Goal: Information Seeking & Learning: Learn about a topic

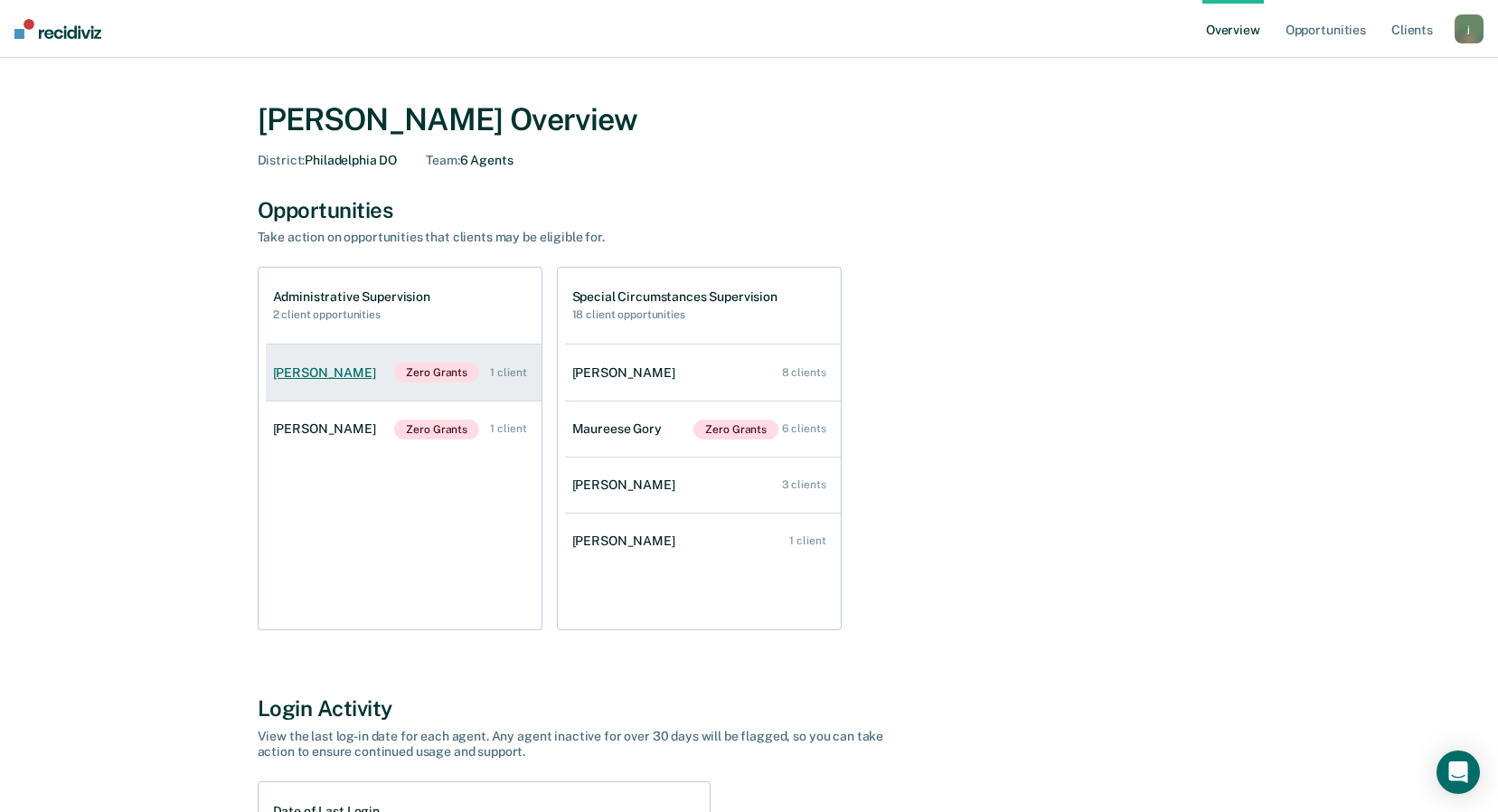
click at [330, 379] on div "[PERSON_NAME]" at bounding box center [328, 373] width 110 height 15
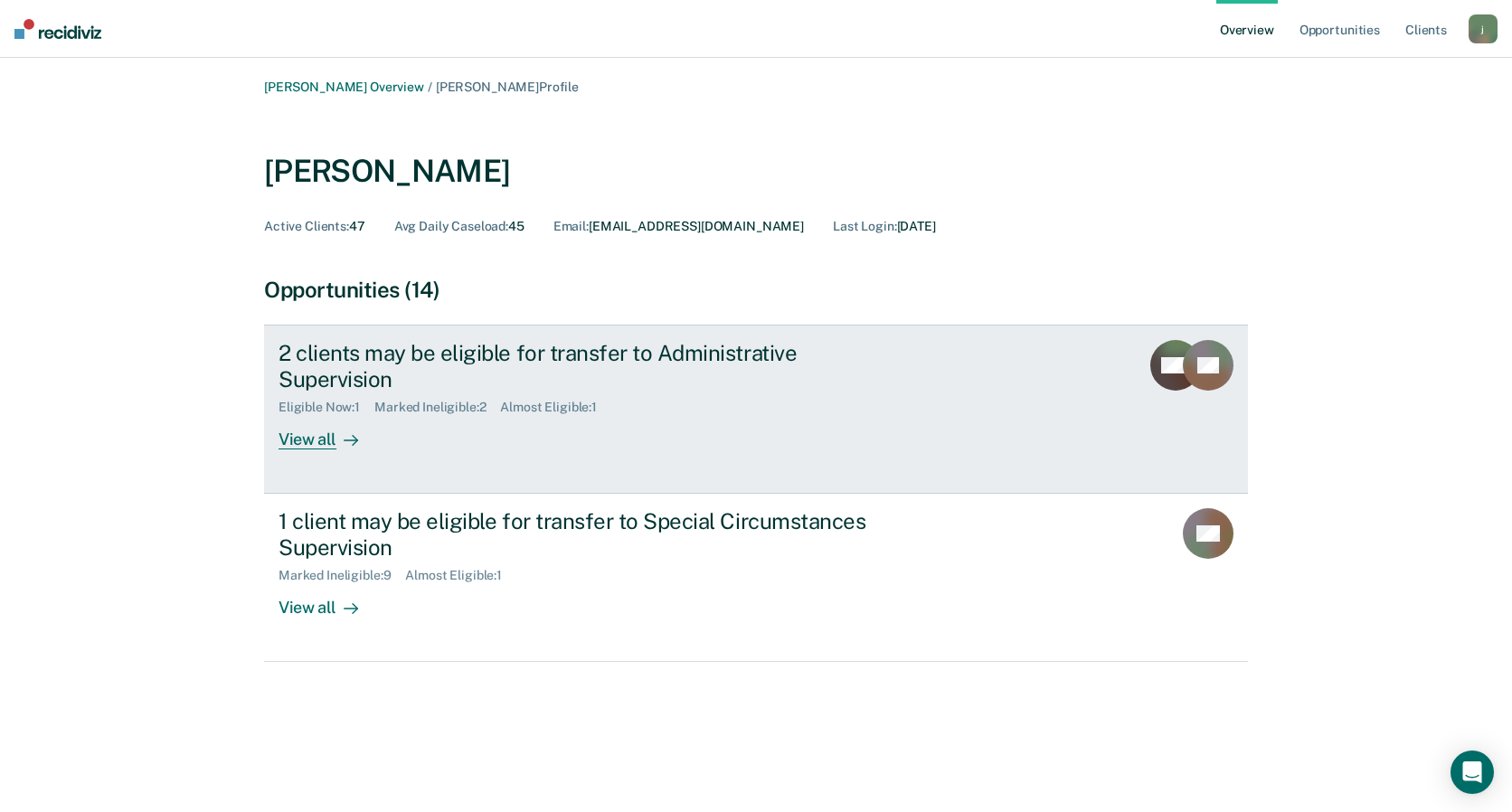
click at [381, 357] on div "2 clients may be eligible for transfer to Administrative Supervision" at bounding box center [595, 365] width 634 height 52
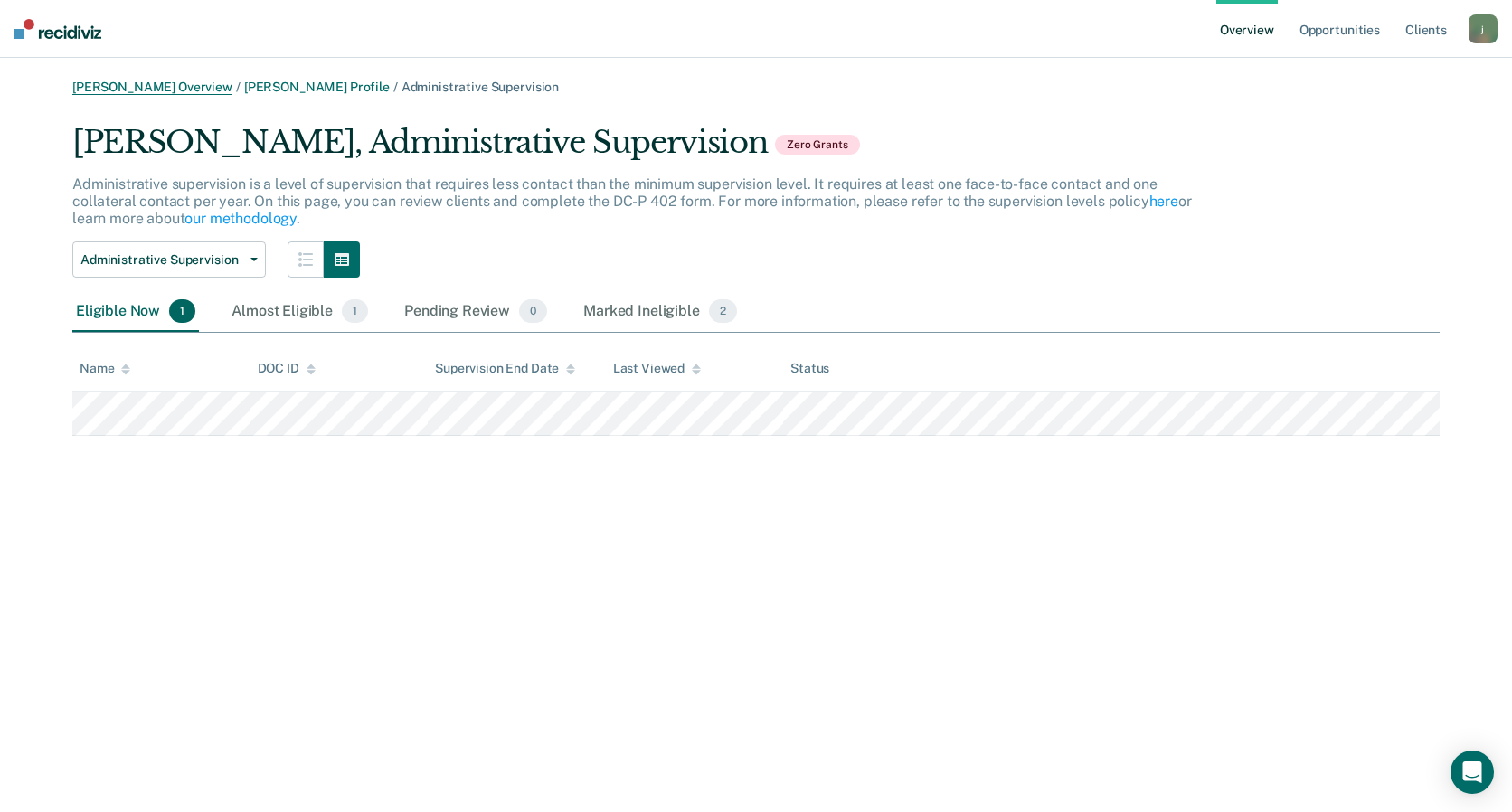
click at [113, 89] on link "[PERSON_NAME] Overview" at bounding box center [152, 87] width 160 height 15
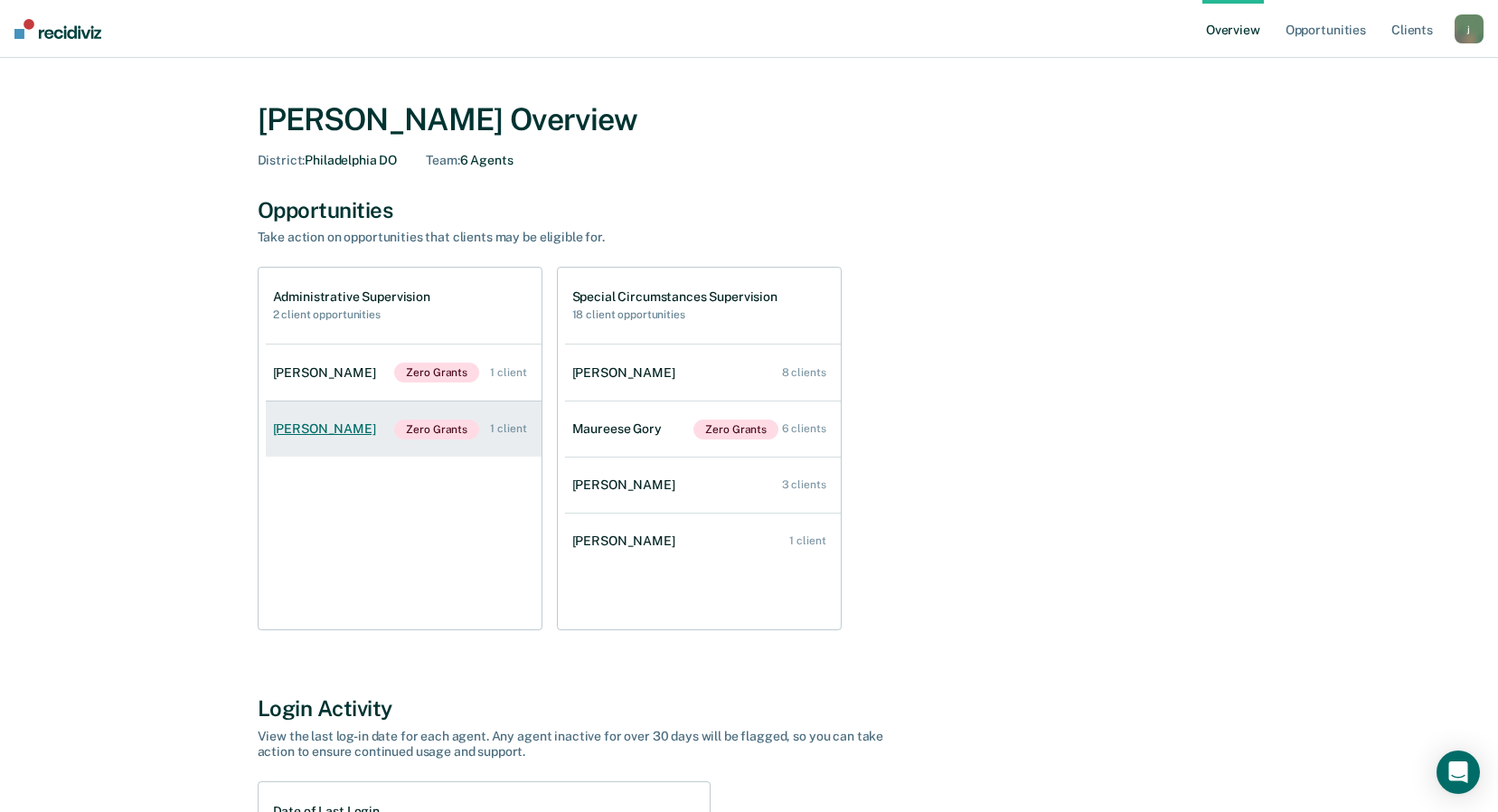
click at [341, 426] on div "[PERSON_NAME]" at bounding box center [328, 429] width 110 height 15
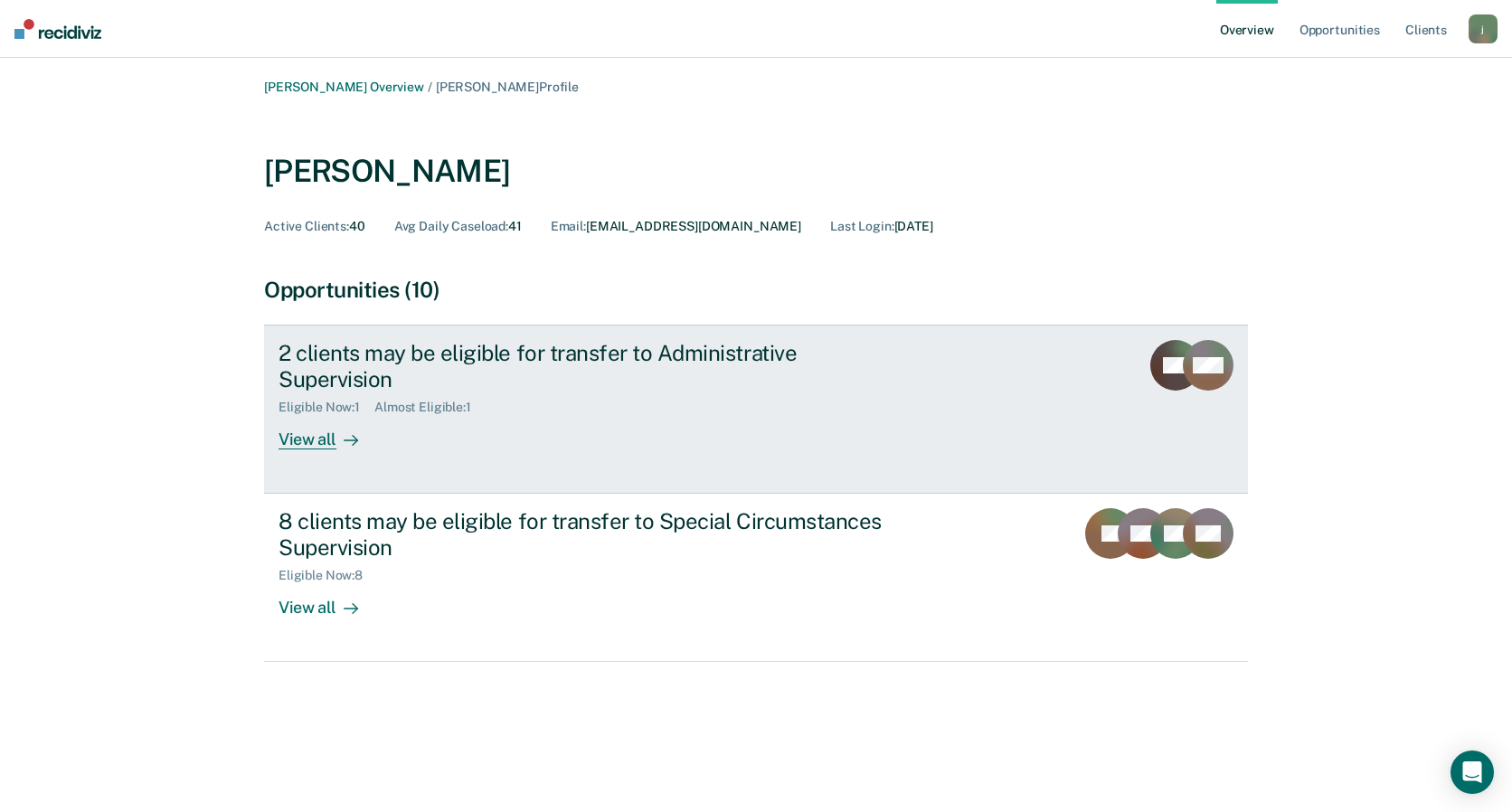
click at [328, 415] on div "View all" at bounding box center [329, 432] width 101 height 35
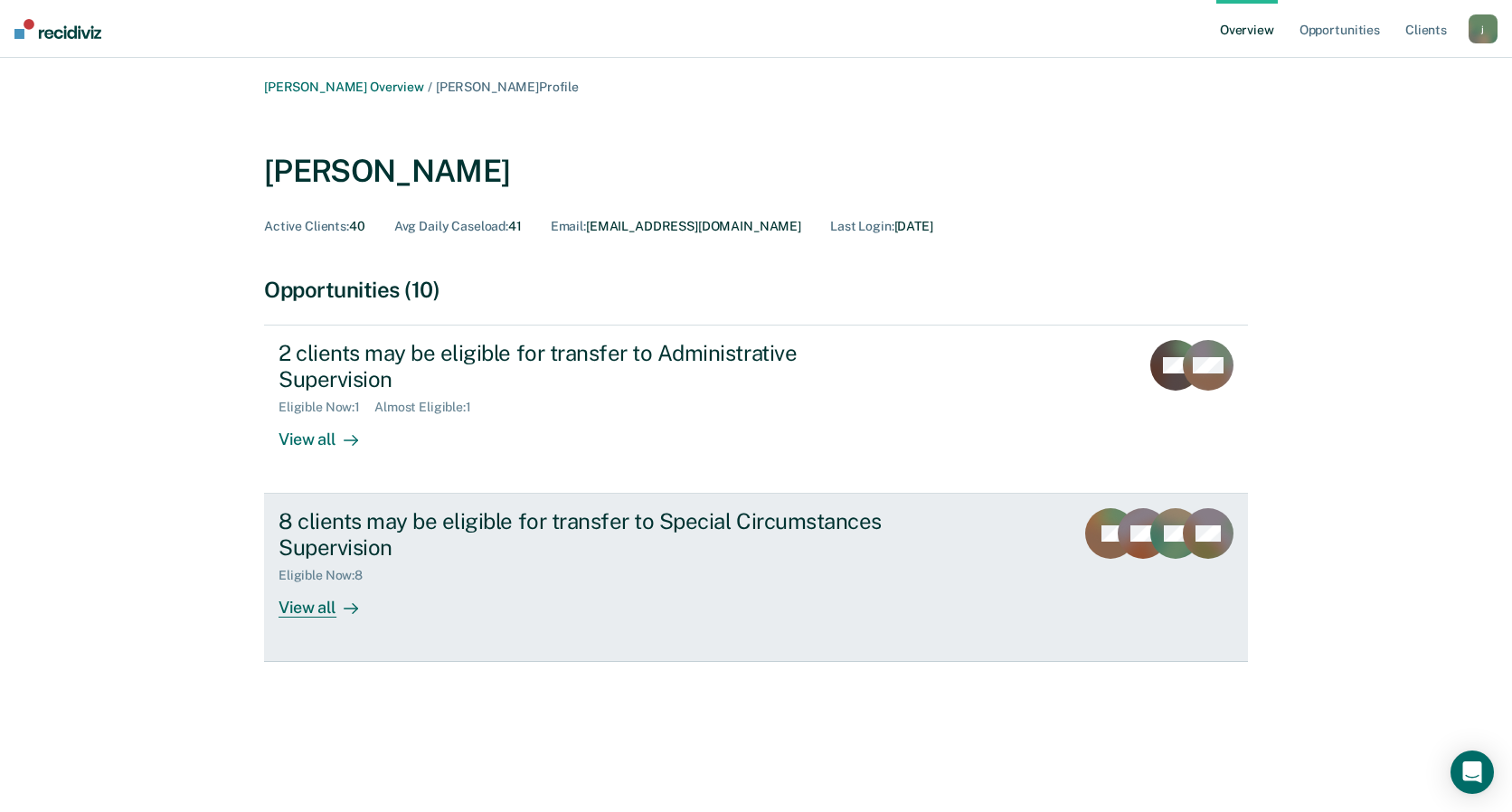
click at [306, 583] on div "View all" at bounding box center [329, 600] width 101 height 35
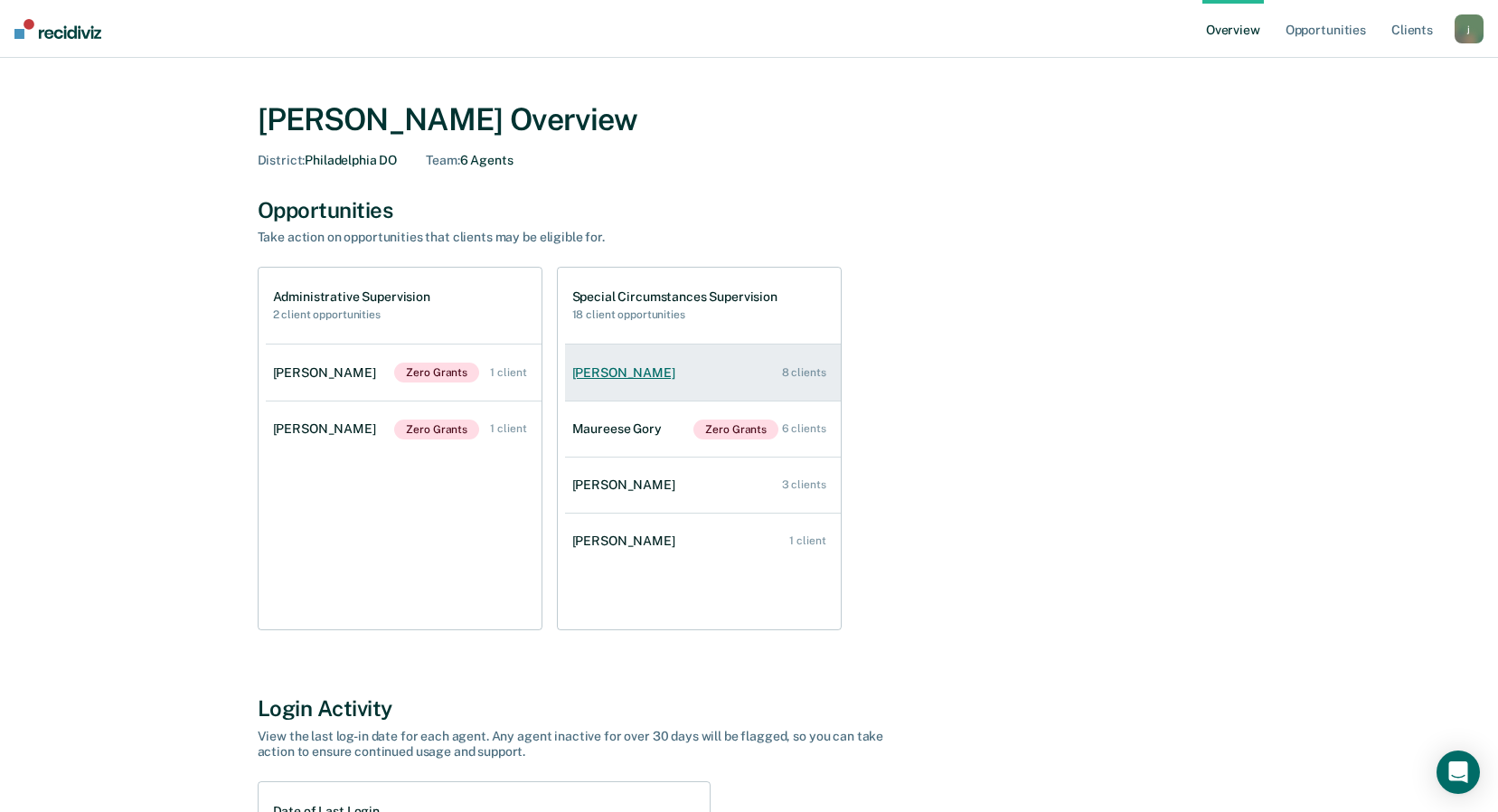
click at [606, 374] on div "[PERSON_NAME]" at bounding box center [628, 373] width 110 height 15
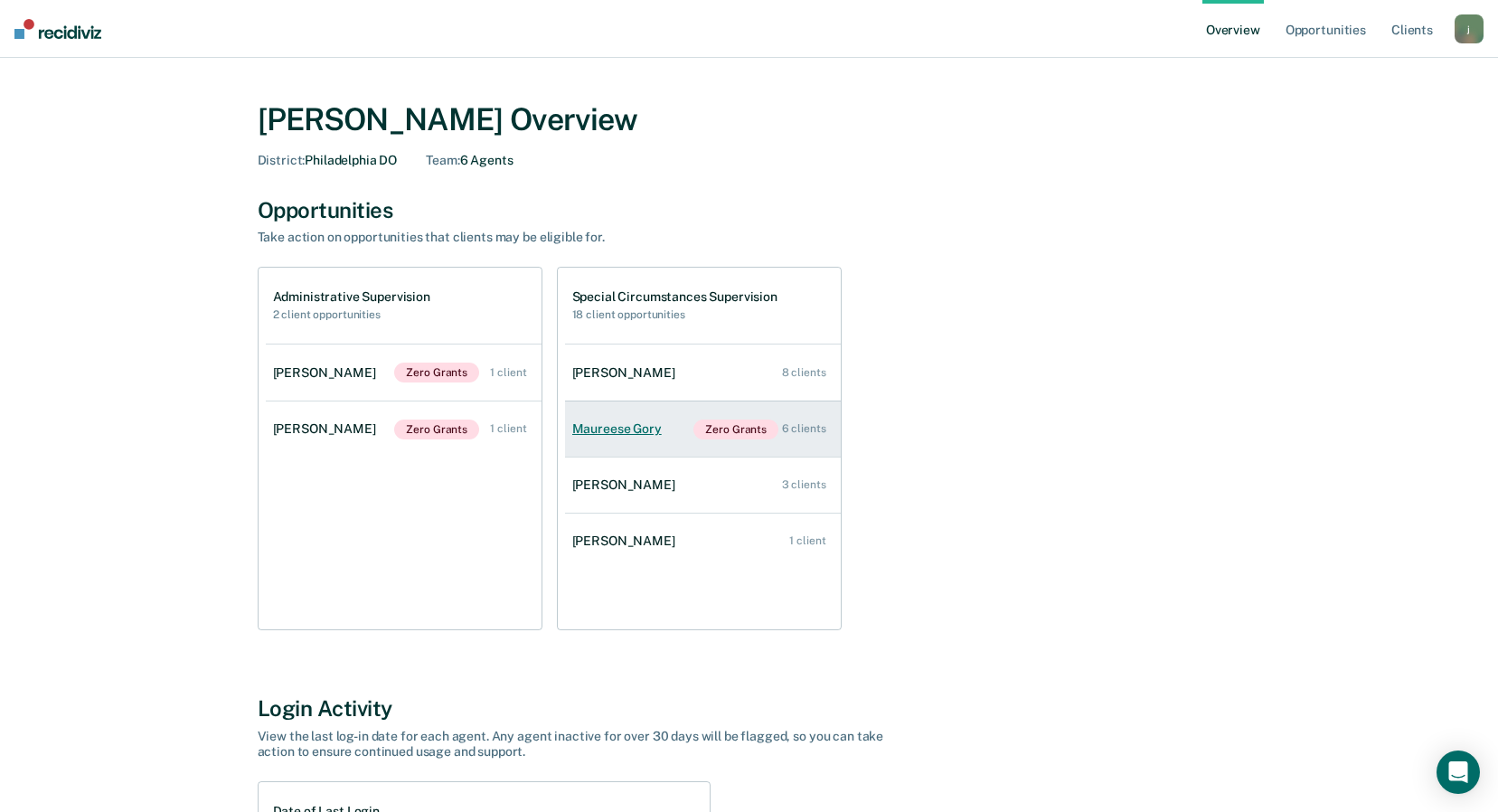
click at [642, 435] on div "Maureese Gory" at bounding box center [621, 429] width 97 height 15
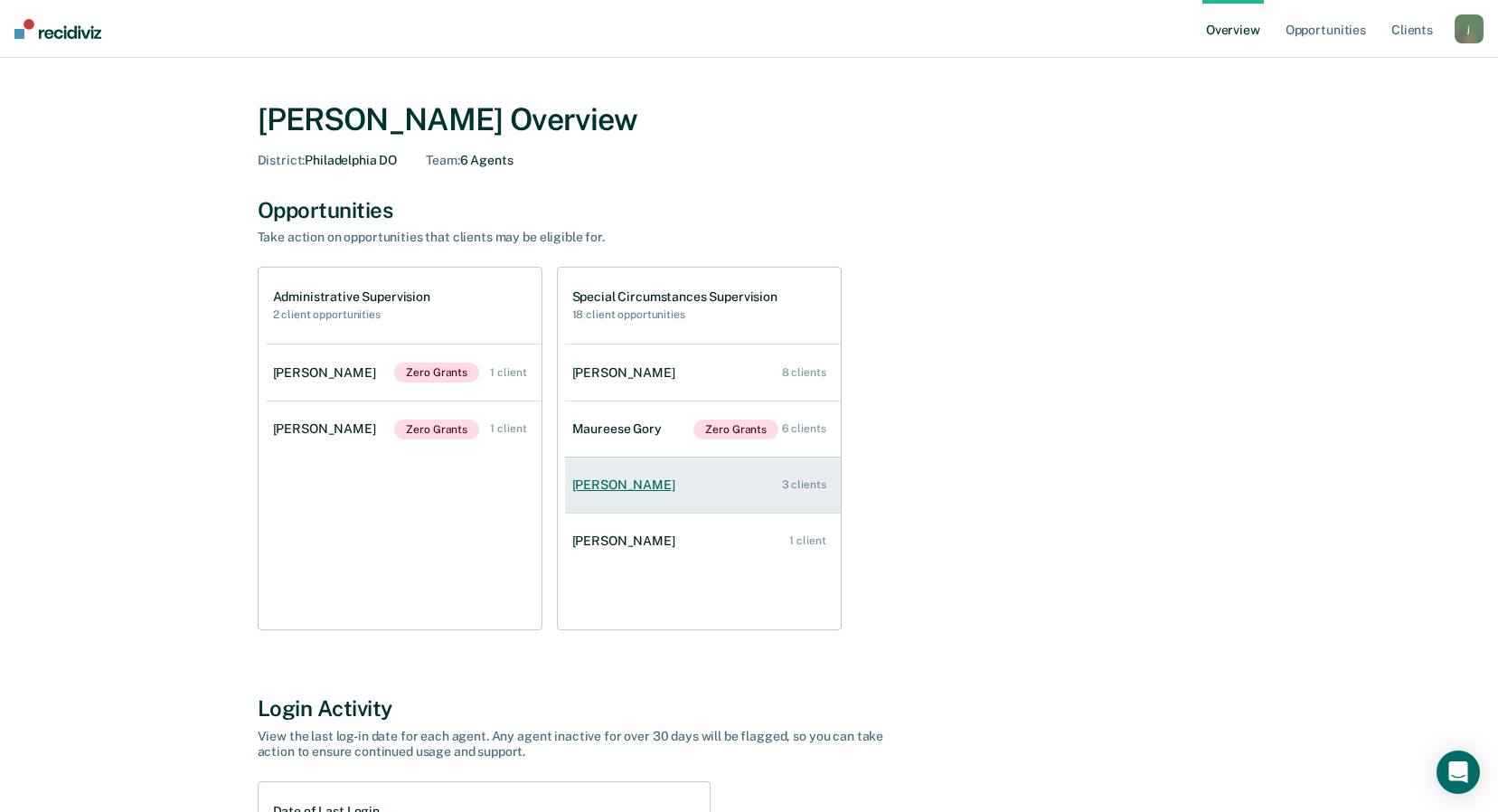
click at [613, 488] on div "[PERSON_NAME]" at bounding box center [628, 485] width 110 height 15
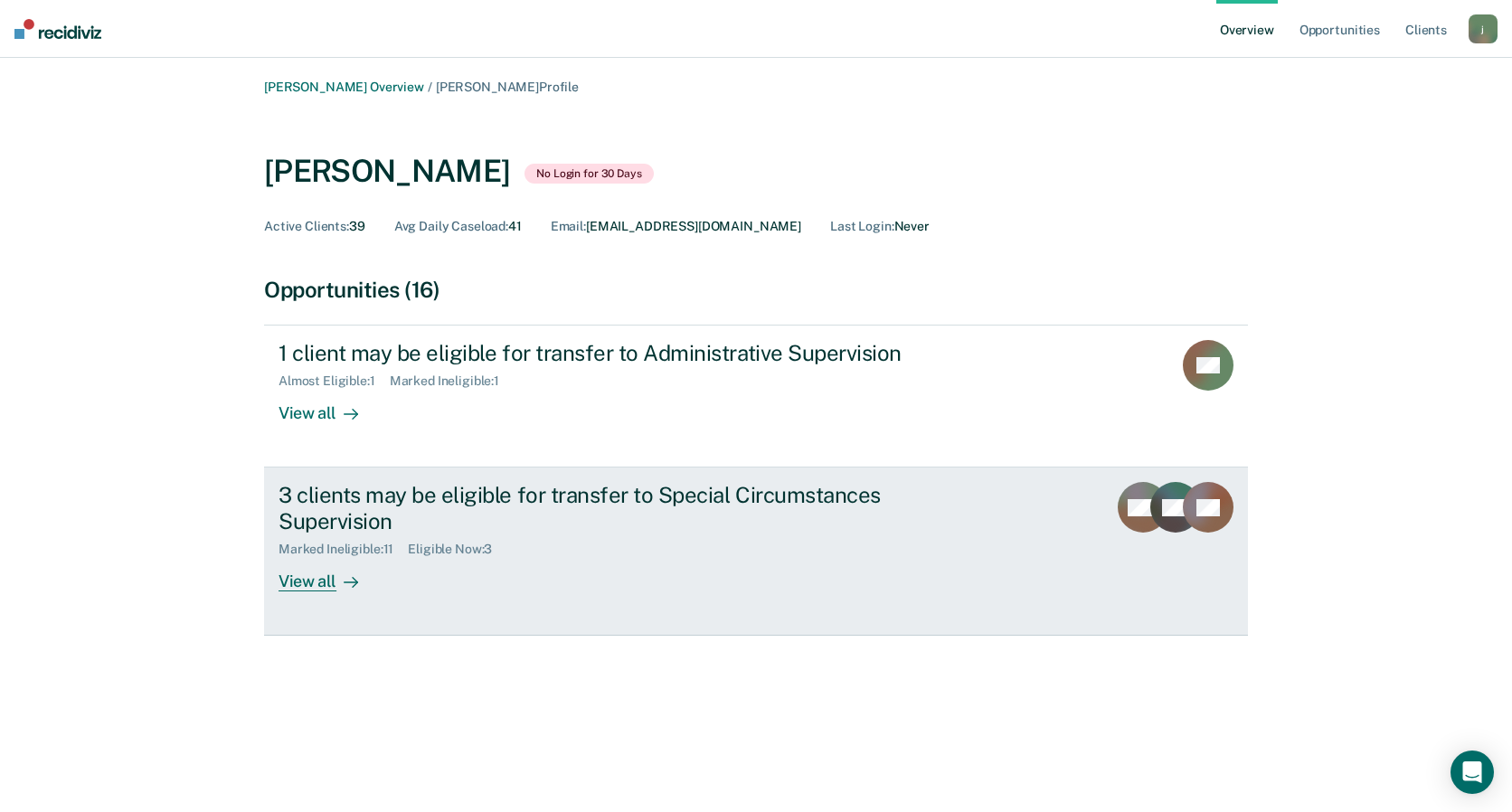
click at [442, 551] on div "Eligible Now : 3" at bounding box center [457, 549] width 99 height 15
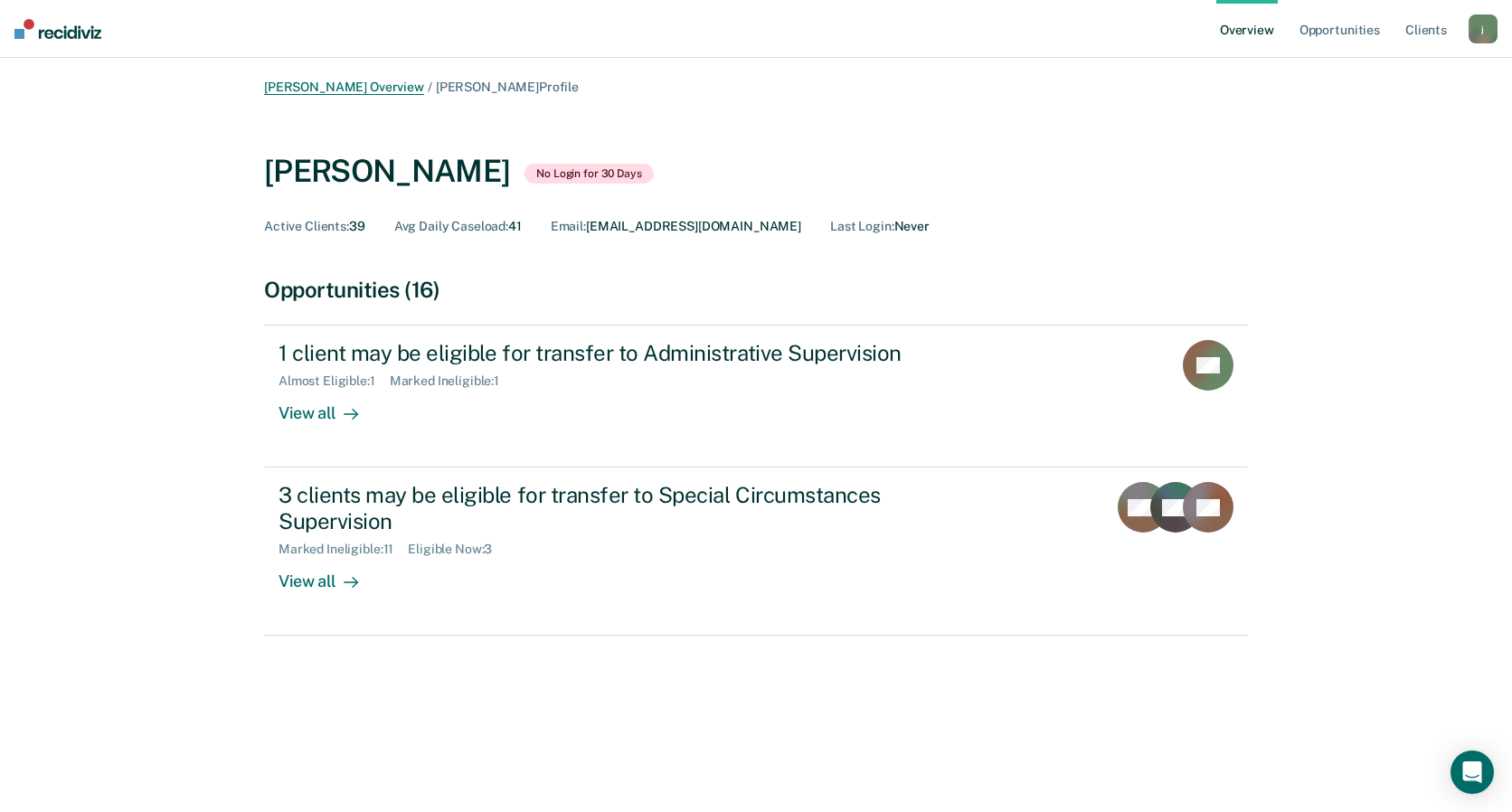
click at [354, 87] on link "[PERSON_NAME] Overview" at bounding box center [344, 87] width 160 height 15
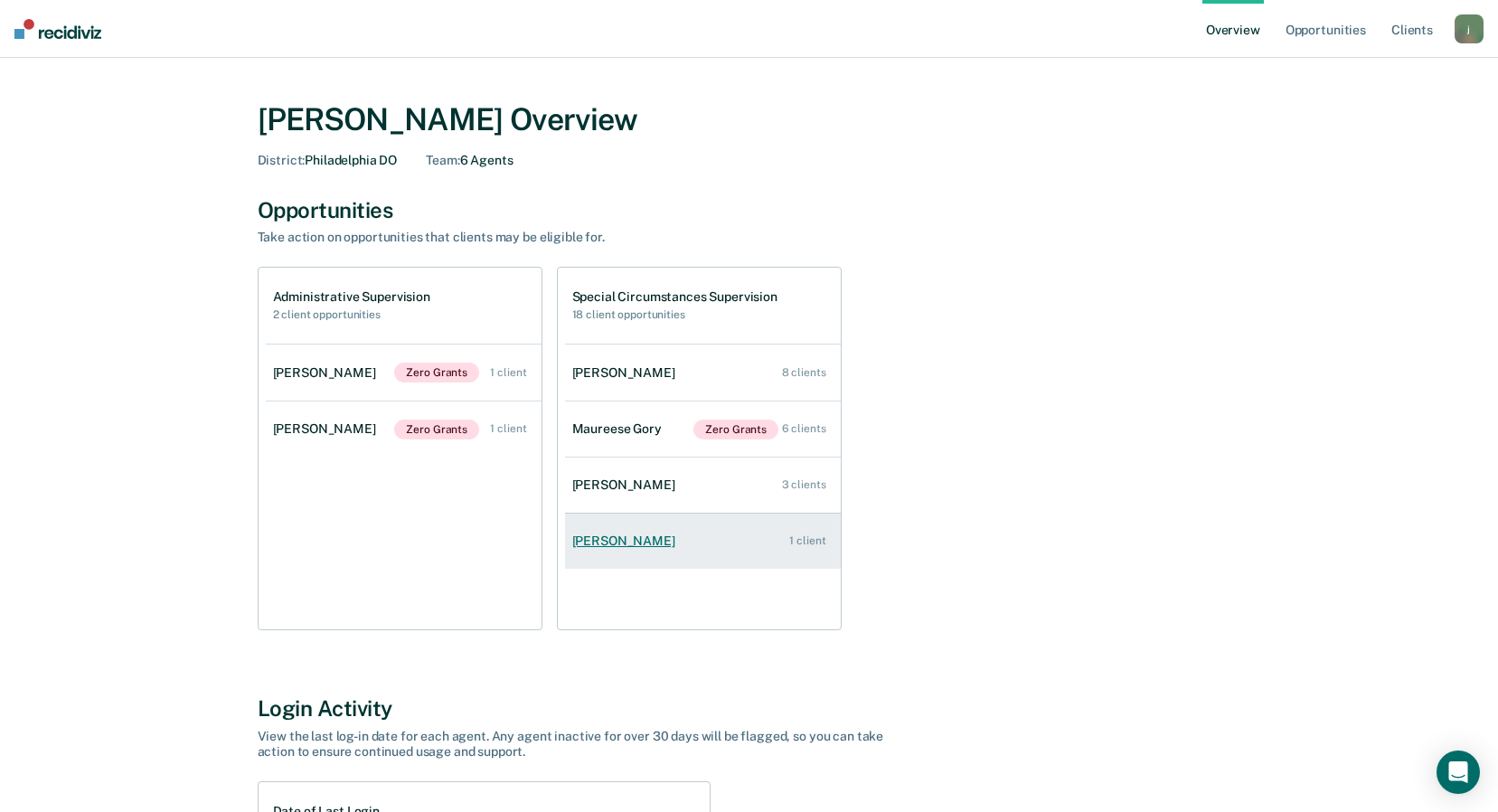
click at [617, 541] on div "[PERSON_NAME]" at bounding box center [628, 541] width 110 height 15
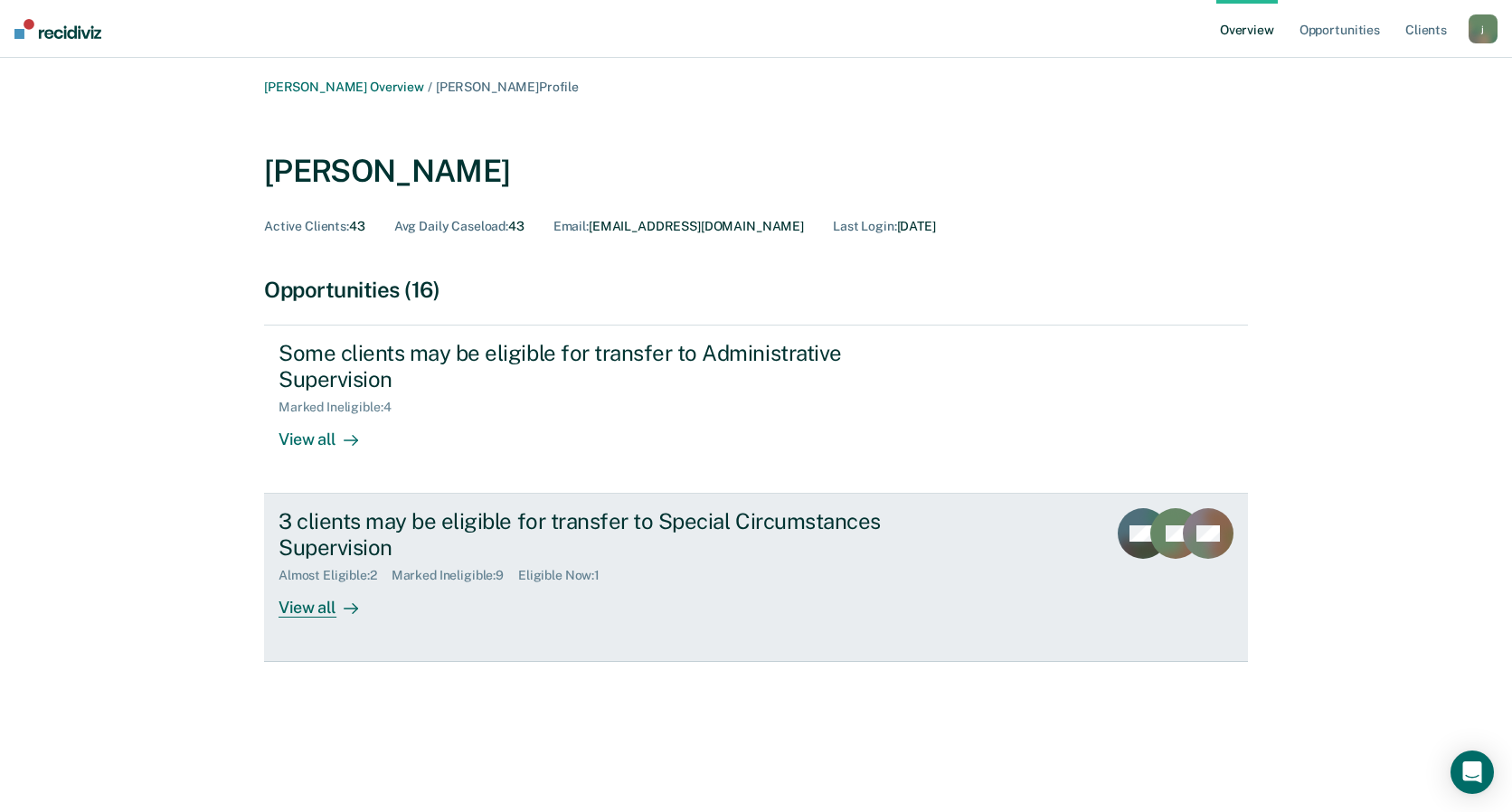
click at [533, 532] on div "3 clients may be eligible for transfer to Special Circumstances Supervision" at bounding box center [595, 533] width 634 height 52
